Goal: Use online tool/utility: Utilize a website feature to perform a specific function

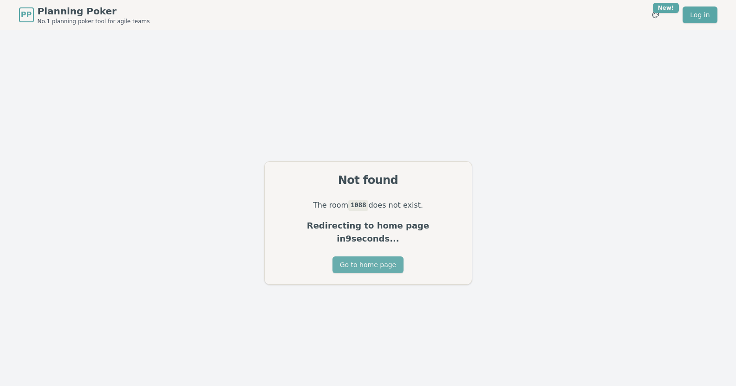
click at [365, 262] on button "Go to home page" at bounding box center [367, 264] width 71 height 17
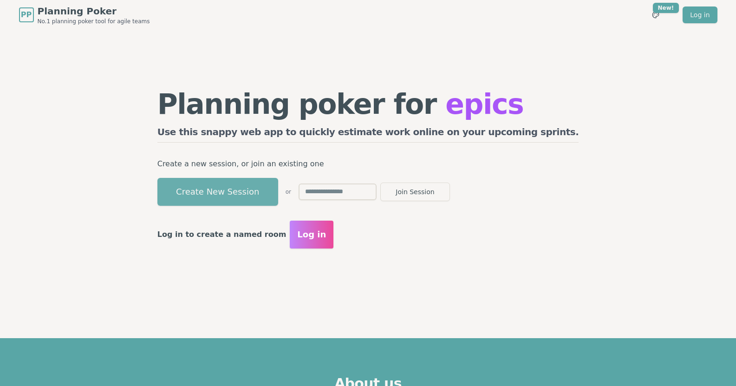
click at [255, 190] on button "Create New Session" at bounding box center [217, 192] width 121 height 28
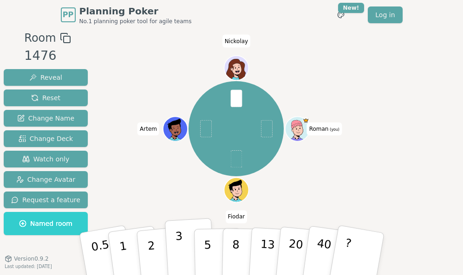
click at [185, 254] on button "3" at bounding box center [189, 254] width 51 height 72
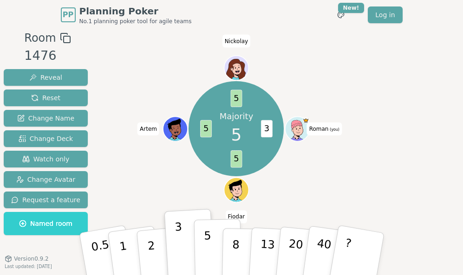
click at [210, 240] on button "5" at bounding box center [218, 254] width 48 height 71
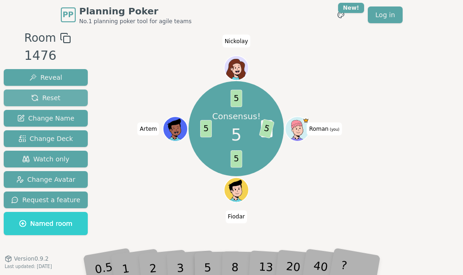
click at [42, 100] on span "Reset" at bounding box center [45, 97] width 29 height 9
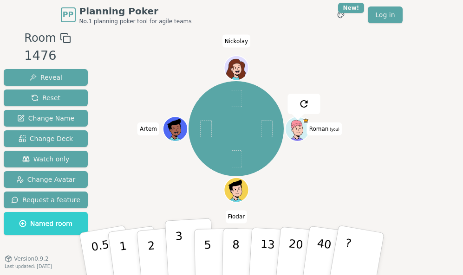
click at [175, 253] on button "3" at bounding box center [189, 254] width 51 height 72
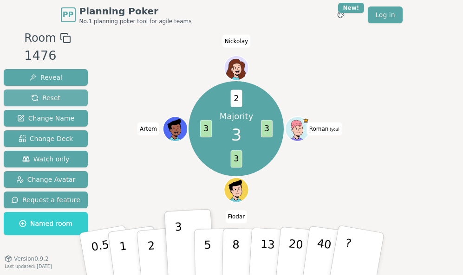
click at [53, 94] on span "Reset" at bounding box center [45, 97] width 29 height 9
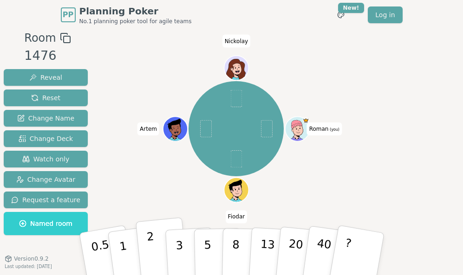
click at [151, 256] on p "2" at bounding box center [152, 255] width 12 height 51
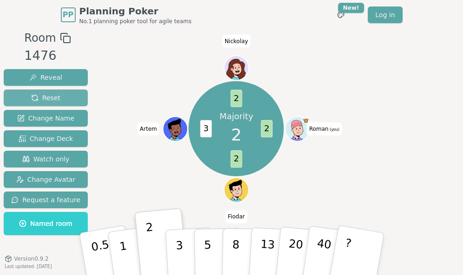
click at [59, 94] on button "Reset" at bounding box center [46, 98] width 84 height 17
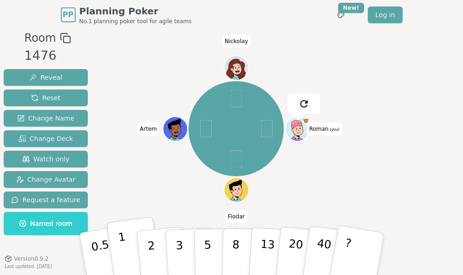
click at [122, 250] on p "1" at bounding box center [124, 255] width 14 height 51
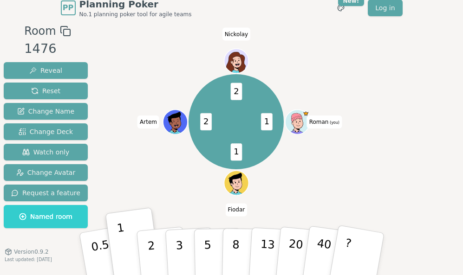
scroll to position [7, 0]
